Goal: Task Accomplishment & Management: Use online tool/utility

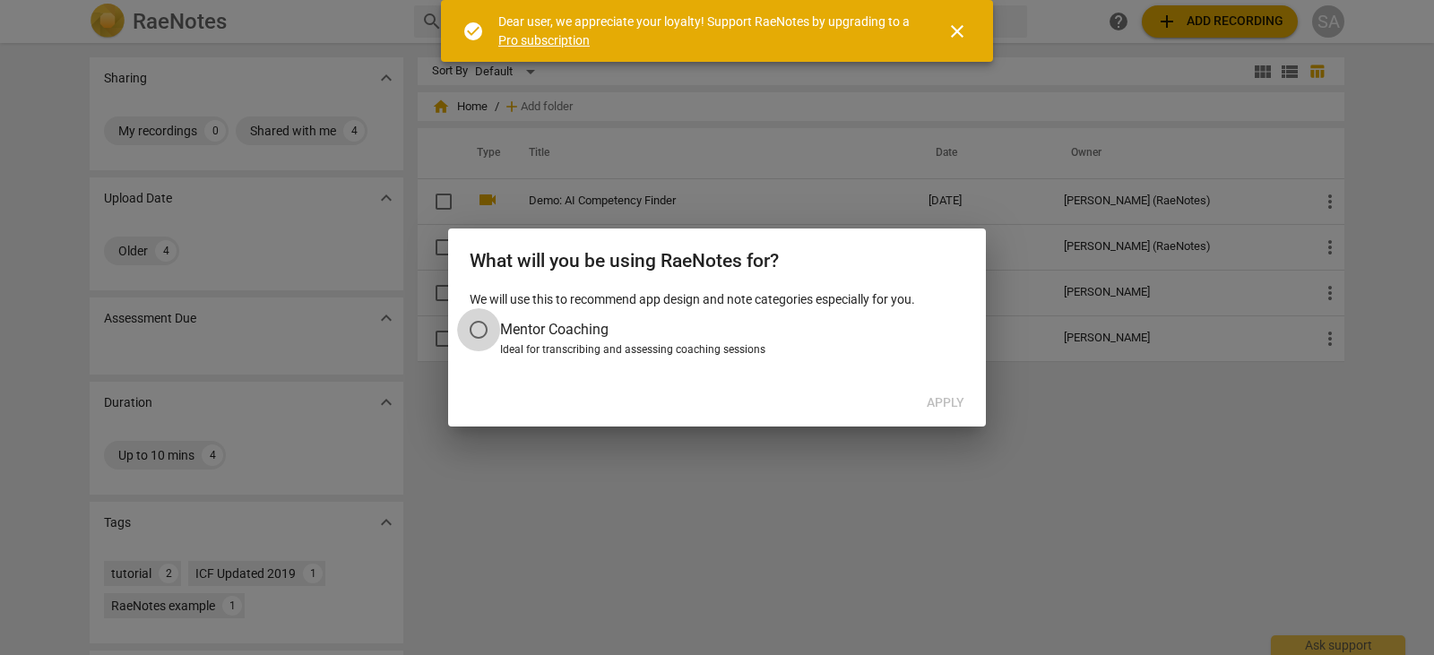
click at [487, 327] on input "Mentor Coaching" at bounding box center [478, 329] width 43 height 43
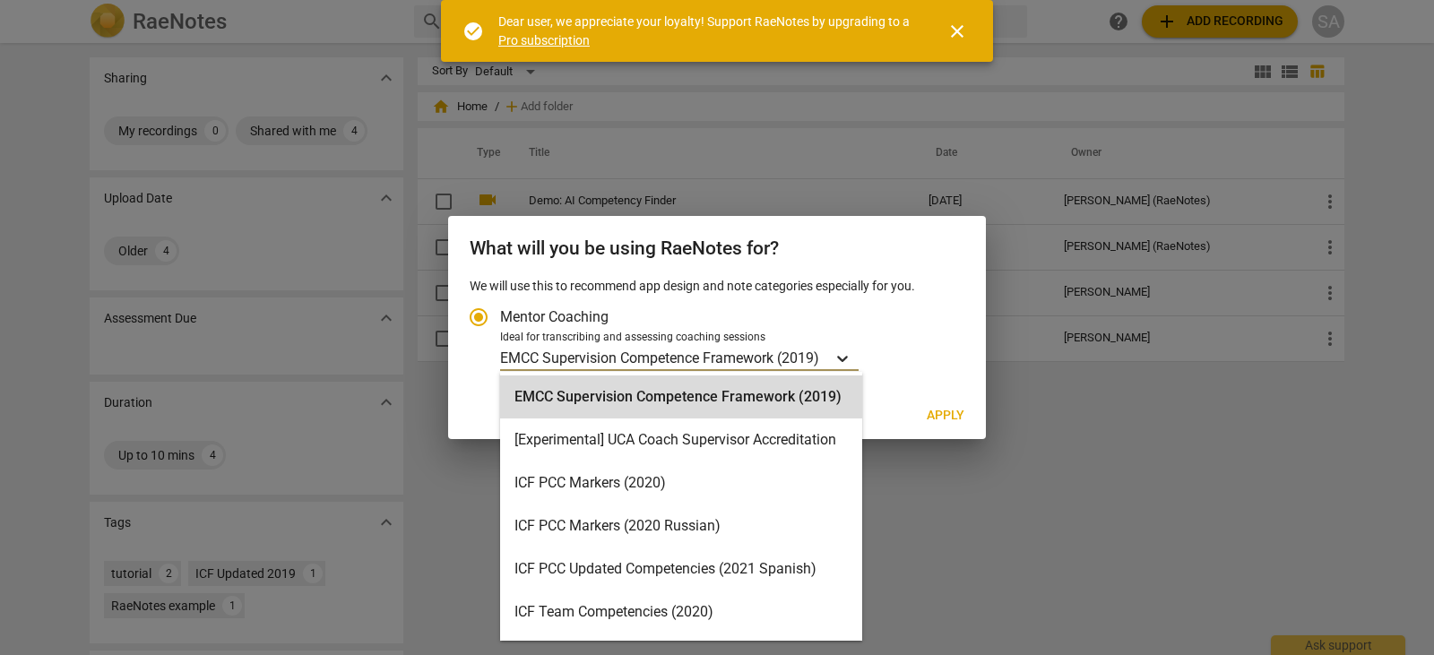
click at [832, 348] on div "Account type" at bounding box center [842, 358] width 32 height 26
click at [0, 0] on input "Ideal for transcribing and assessing coaching sessions 16 results available. Us…" at bounding box center [0, 0] width 0 height 0
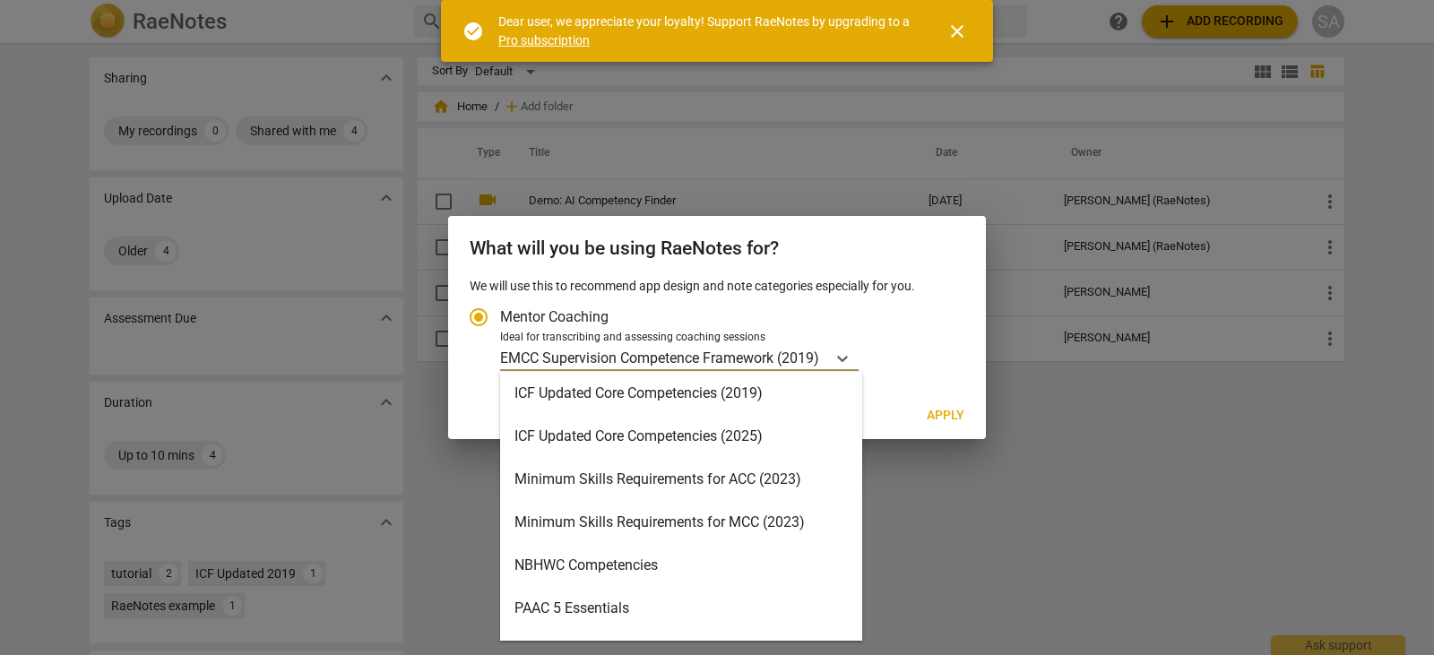
scroll to position [358, 0]
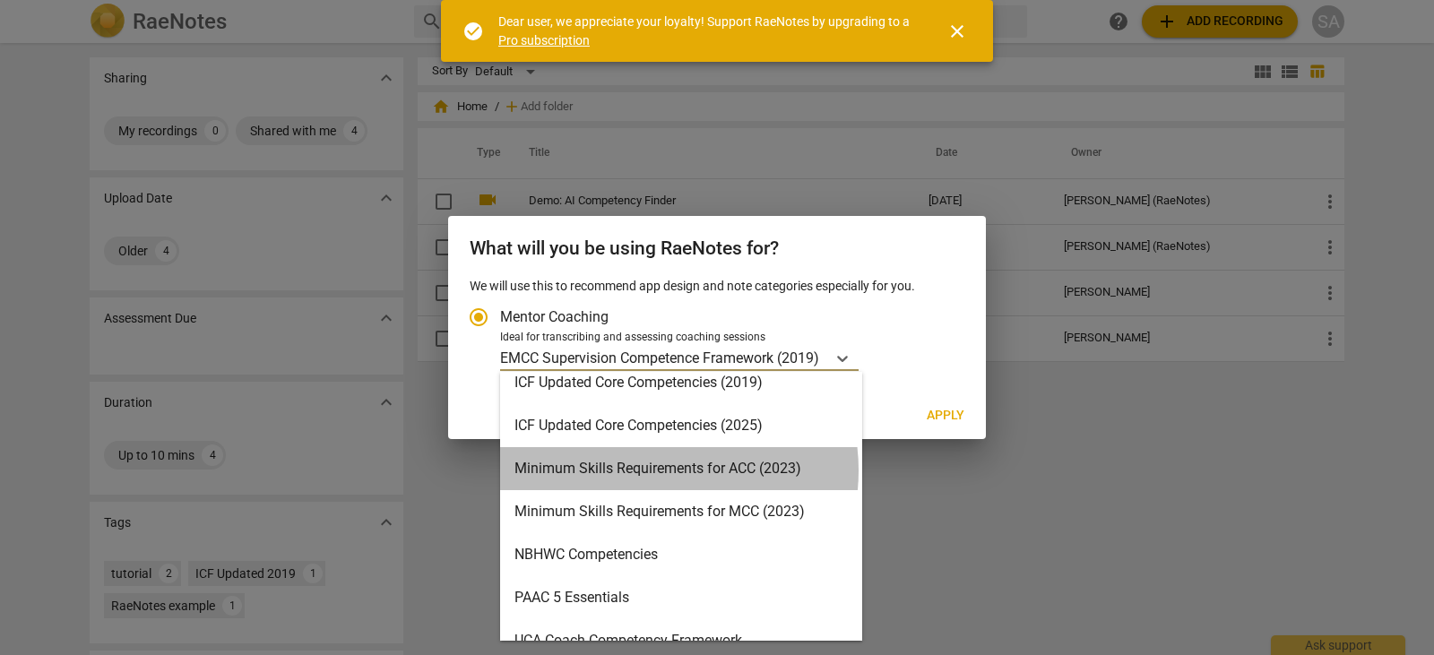
click at [656, 470] on div "Minimum Skills Requirements for ACC (2023)" at bounding box center [681, 468] width 362 height 43
radio input "false"
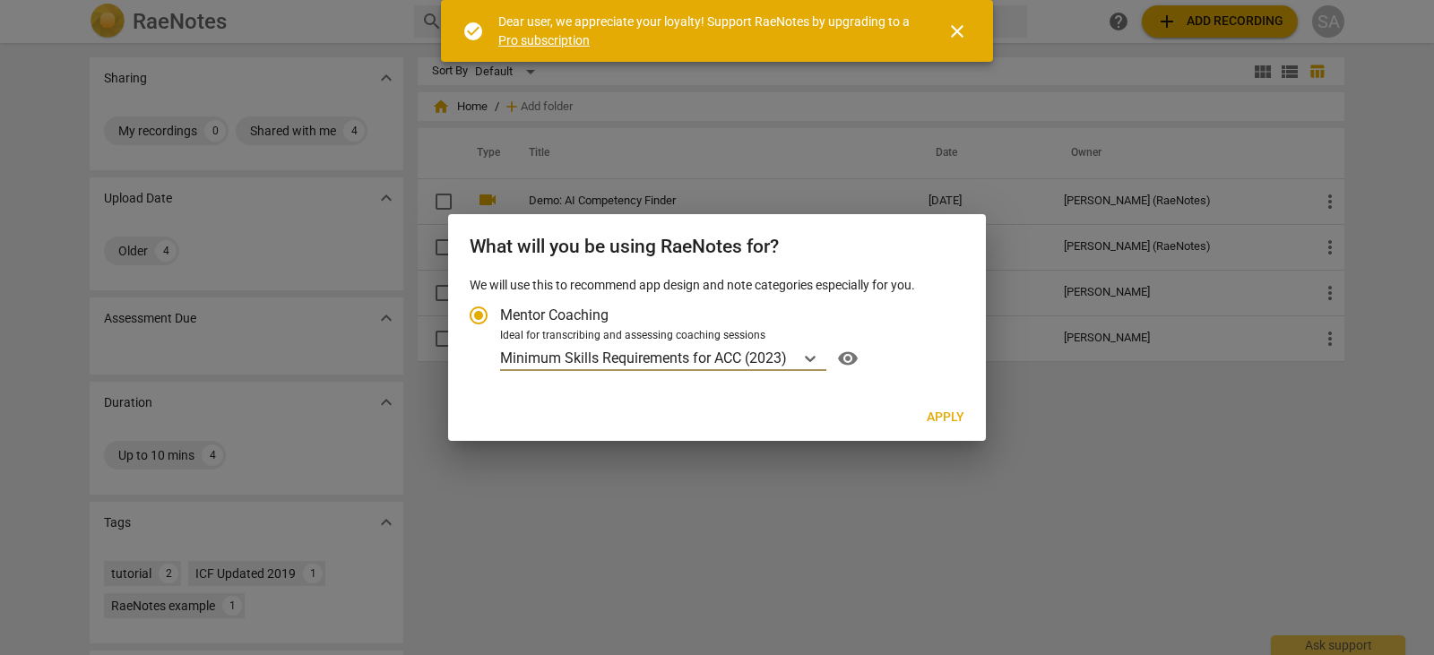
click at [940, 420] on span "Apply" at bounding box center [946, 418] width 38 height 18
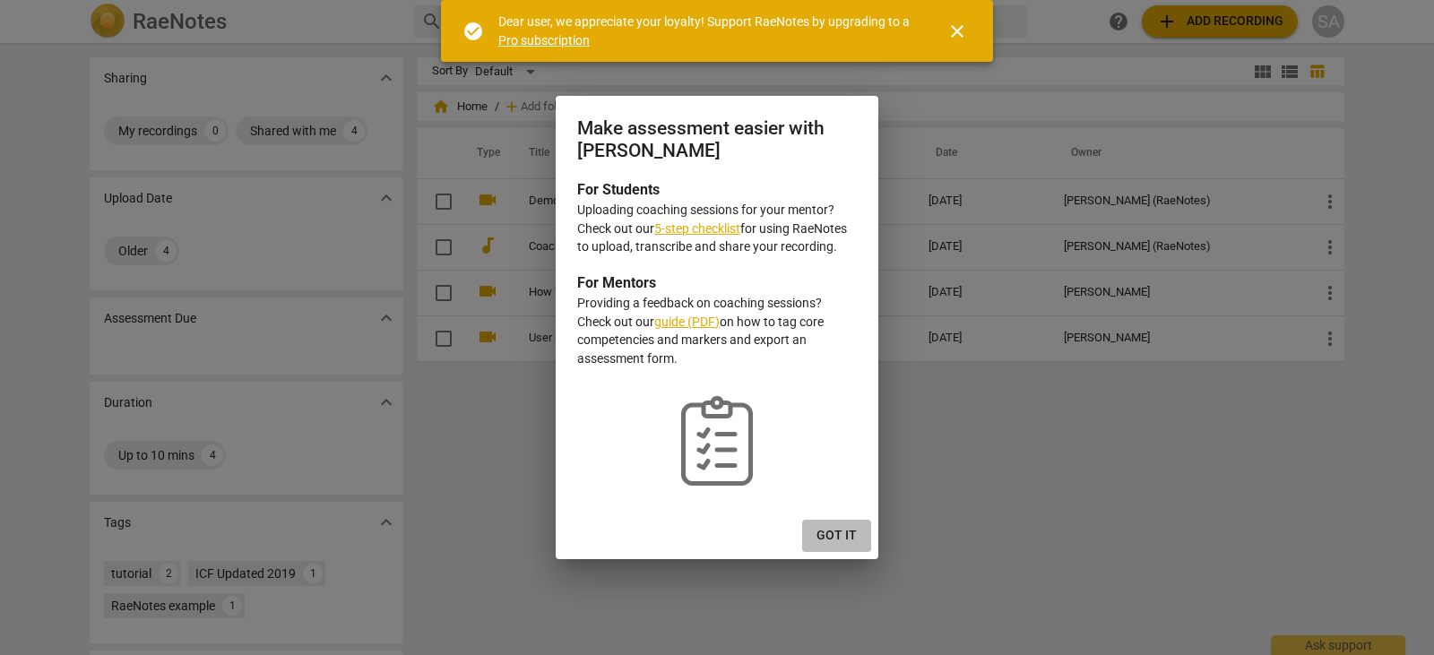
click at [839, 537] on span "Got it" at bounding box center [836, 536] width 40 height 18
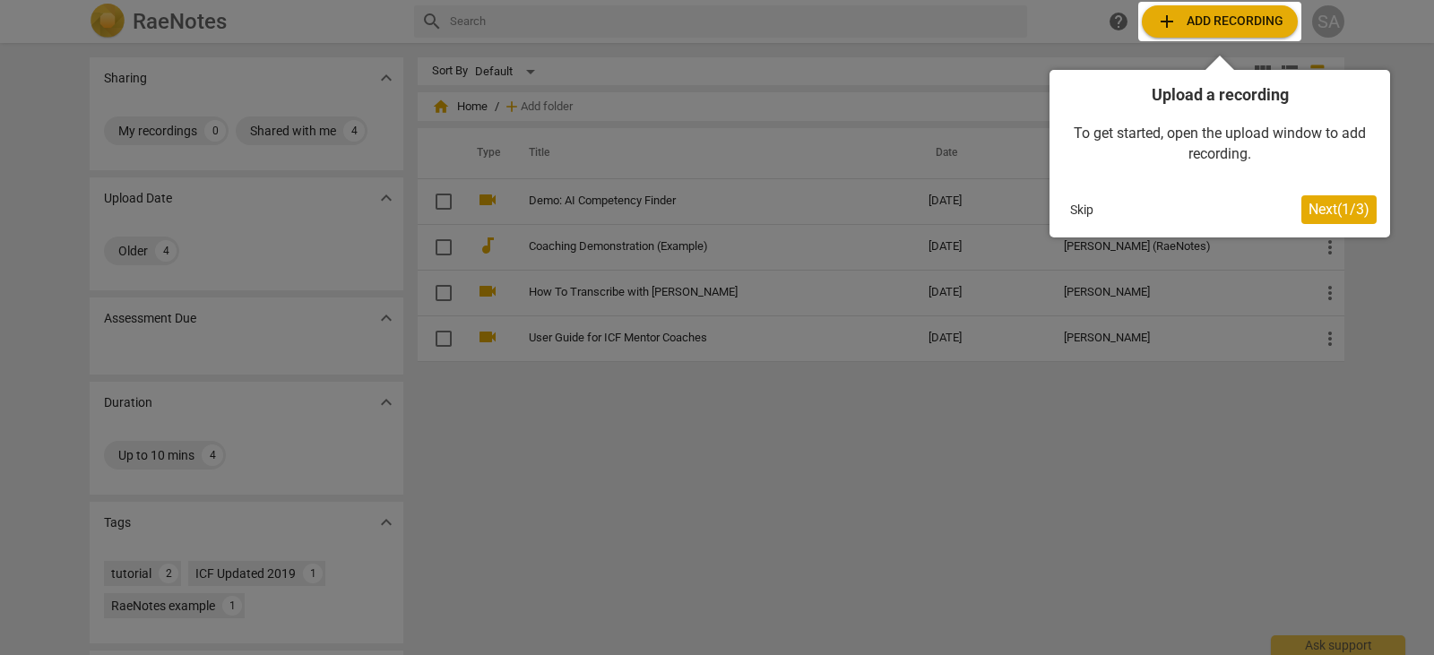
click at [1313, 218] on button "Next ( 1 / 3 )" at bounding box center [1338, 209] width 75 height 29
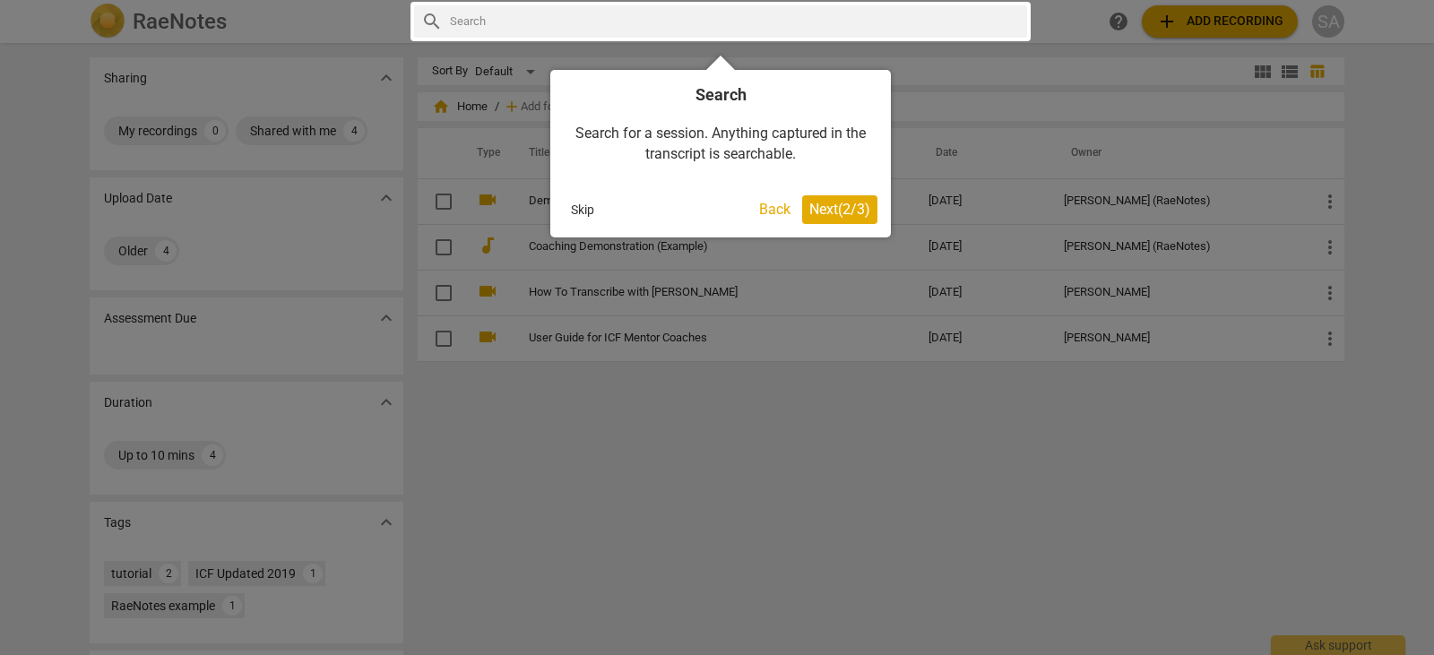
click at [822, 209] on span "Next ( 2 / 3 )" at bounding box center [839, 209] width 61 height 17
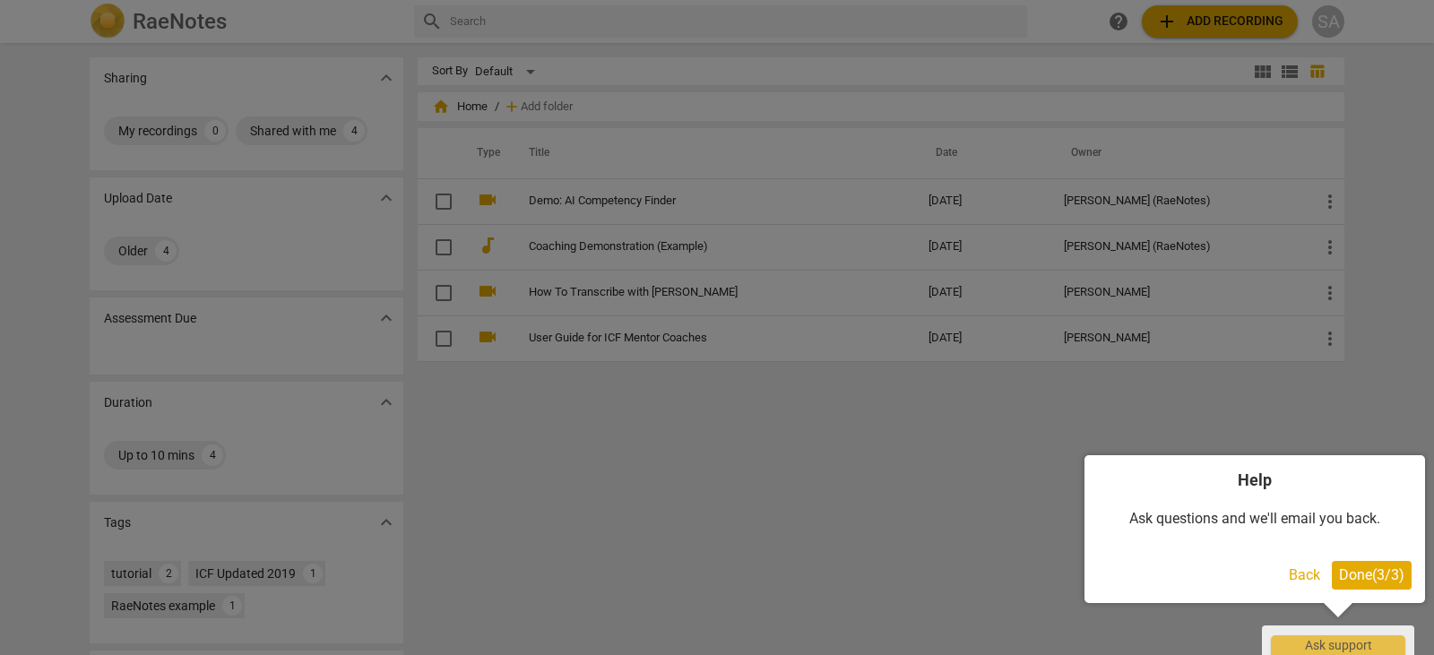
click at [1375, 570] on span "Done ( 3 / 3 )" at bounding box center [1371, 574] width 65 height 17
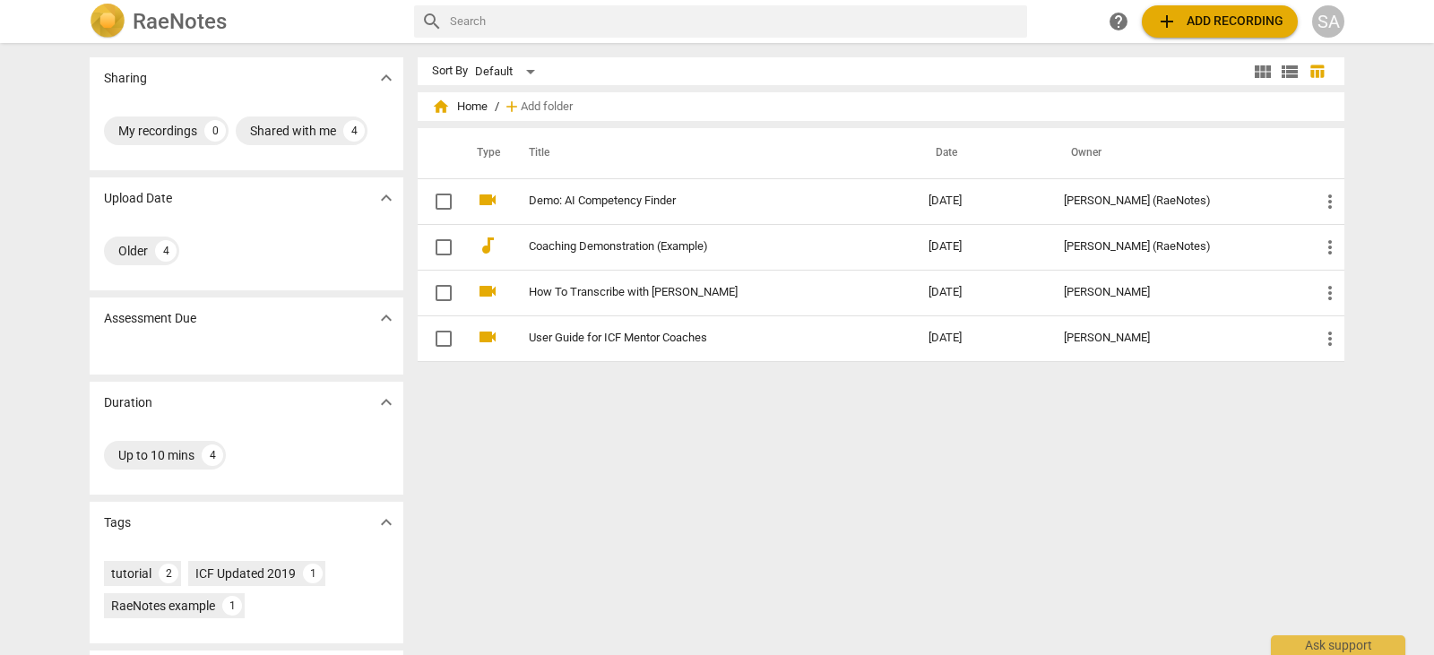
click at [1173, 23] on span "add" at bounding box center [1167, 22] width 22 height 22
